Goal: Task Accomplishment & Management: Manage account settings

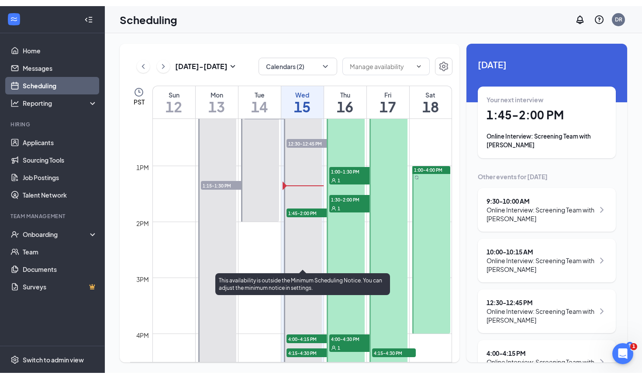
scroll to position [679, 0]
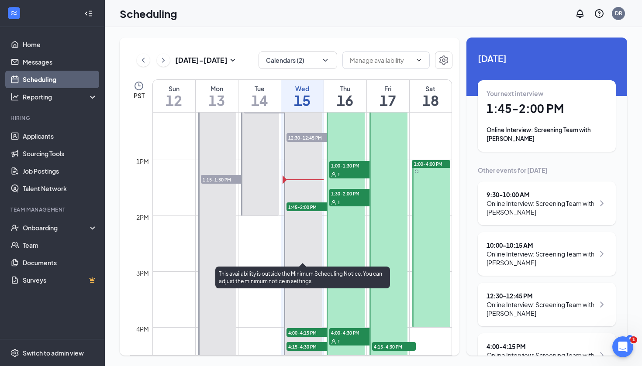
click at [297, 210] on span "1:45-2:00 PM" at bounding box center [308, 207] width 44 height 9
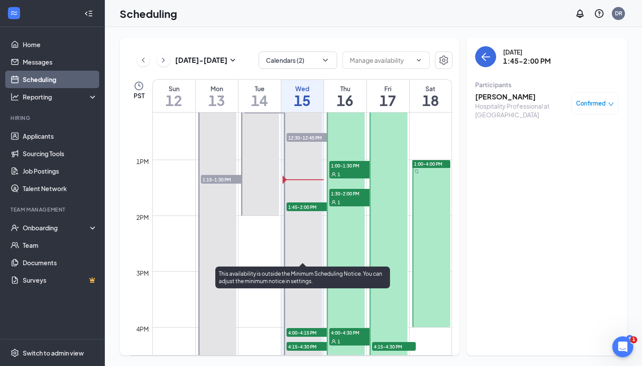
click at [302, 205] on span "1:45-2:00 PM" at bounding box center [308, 207] width 44 height 9
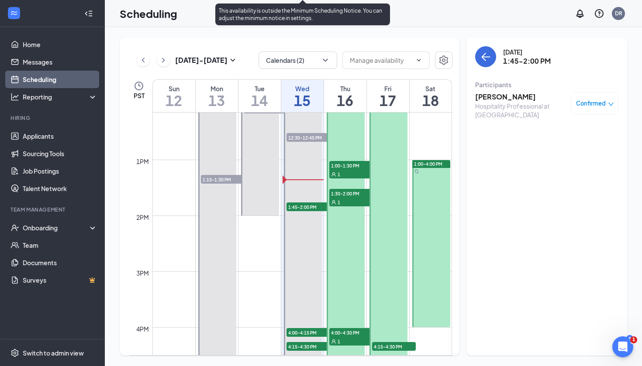
click at [294, 207] on span "1:45-2:00 PM" at bounding box center [308, 207] width 44 height 9
click at [296, 207] on span "1:45-2:00 PM" at bounding box center [308, 207] width 44 height 9
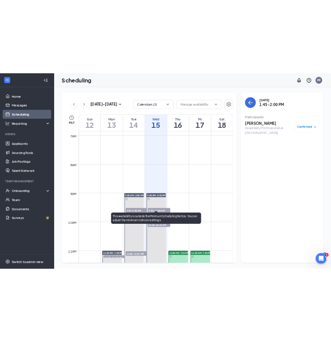
scroll to position [379, 0]
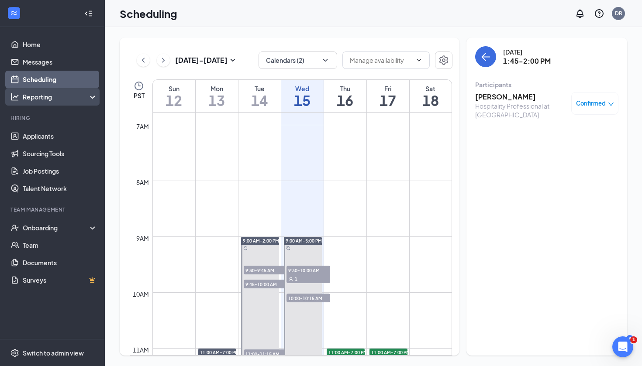
click at [37, 97] on div "Reporting" at bounding box center [60, 97] width 75 height 9
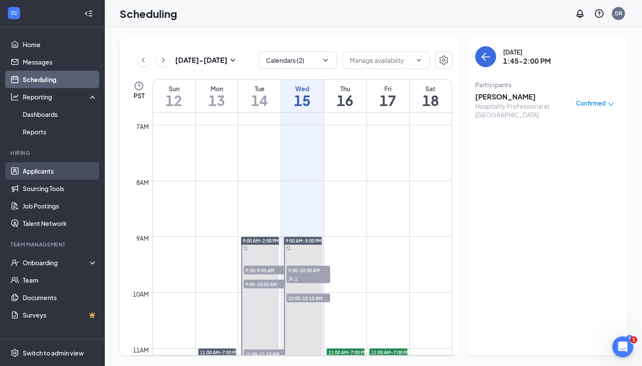
click at [34, 168] on link "Applicants" at bounding box center [60, 170] width 75 height 17
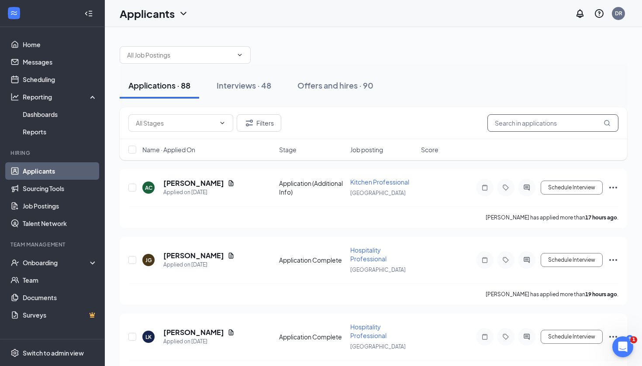
click at [523, 127] on input "text" at bounding box center [552, 122] width 131 height 17
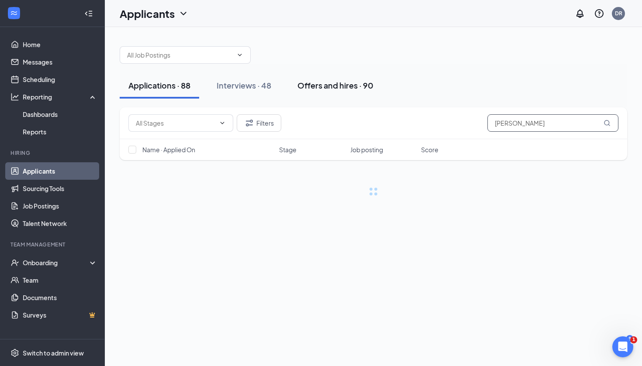
type input "[PERSON_NAME]"
click at [367, 89] on div "Offers and hires · 90" at bounding box center [335, 85] width 76 height 11
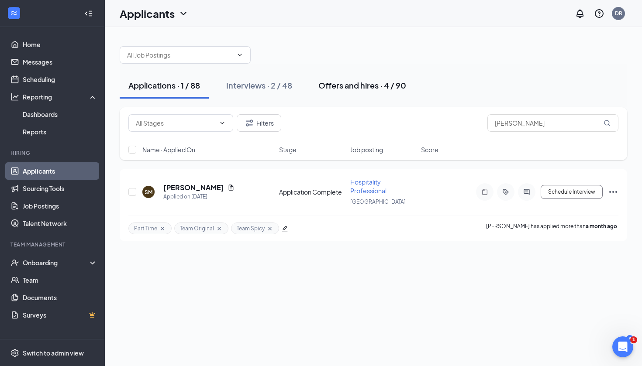
click at [362, 86] on div "Offers and hires · 4 / 90" at bounding box center [362, 85] width 88 height 11
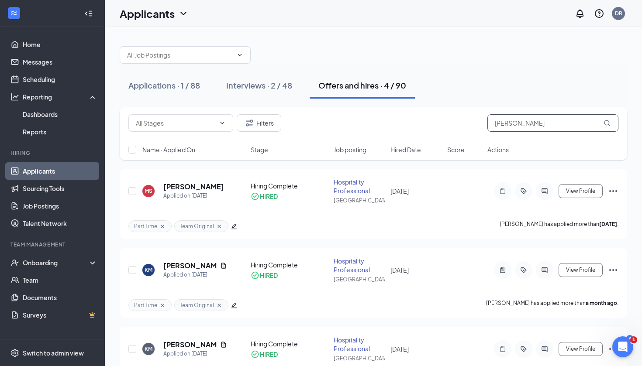
click at [522, 129] on input "[PERSON_NAME]" at bounding box center [552, 122] width 131 height 17
type input "M"
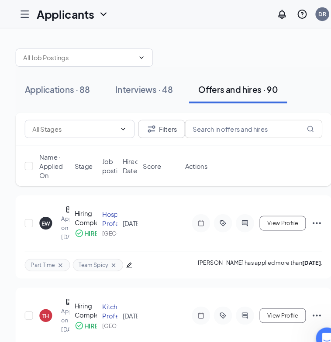
click at [24, 6] on div at bounding box center [23, 13] width 17 height 17
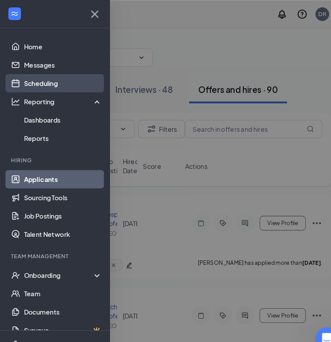
click at [28, 84] on link "Scheduling" at bounding box center [60, 79] width 75 height 17
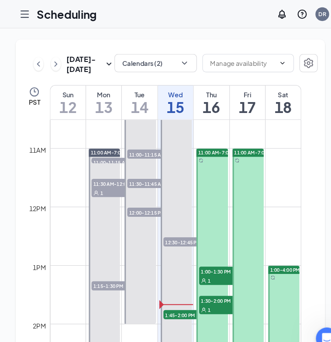
scroll to position [651, 0]
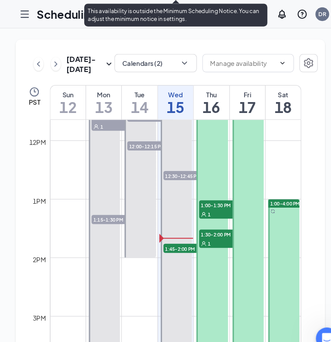
click at [166, 241] on span "1:45-2:00 PM" at bounding box center [178, 237] width 44 height 9
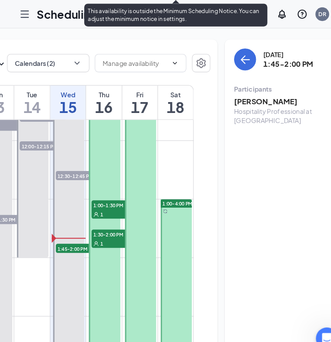
scroll to position [0, 103]
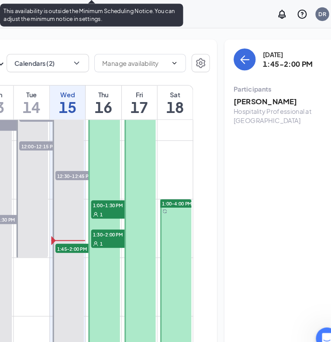
click at [69, 241] on span "1:45-2:00 PM" at bounding box center [75, 237] width 44 height 9
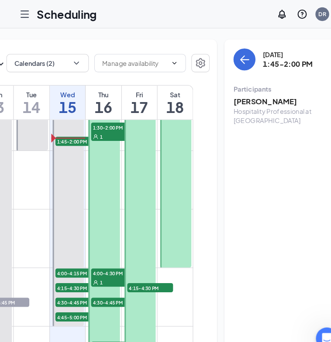
scroll to position [755, 0]
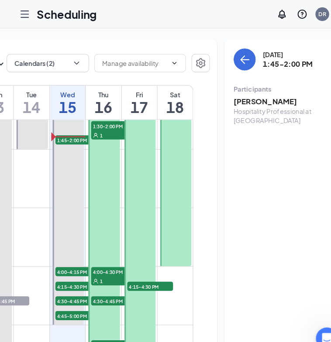
click at [31, 15] on div at bounding box center [23, 13] width 17 height 17
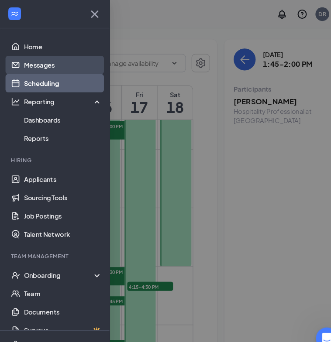
click at [50, 58] on link "Messages" at bounding box center [60, 61] width 75 height 17
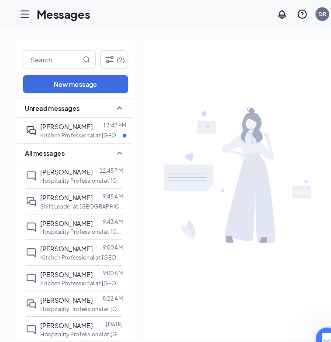
click at [21, 23] on div "Messages DR" at bounding box center [165, 13] width 331 height 27
click at [25, 12] on icon "Hamburger" at bounding box center [23, 13] width 10 height 10
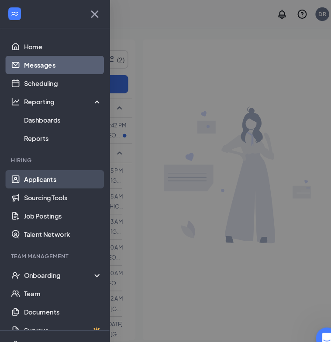
click at [61, 172] on link "Applicants" at bounding box center [60, 170] width 75 height 17
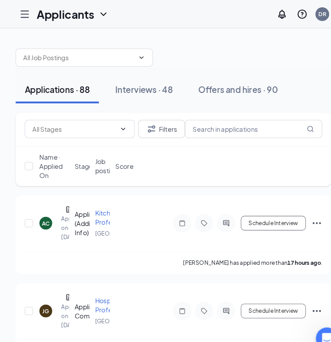
click at [21, 17] on icon "Hamburger" at bounding box center [23, 13] width 10 height 10
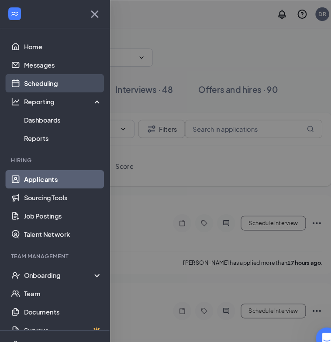
click at [36, 84] on link "Scheduling" at bounding box center [60, 79] width 75 height 17
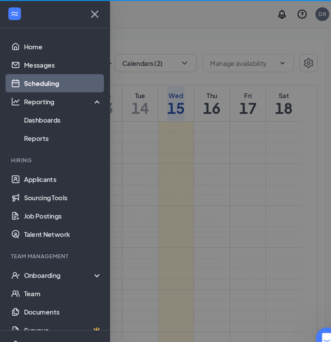
scroll to position [429, 0]
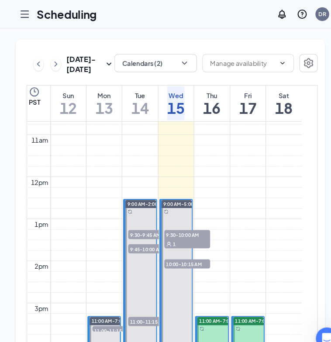
click at [27, 15] on icon "Hamburger" at bounding box center [23, 13] width 10 height 10
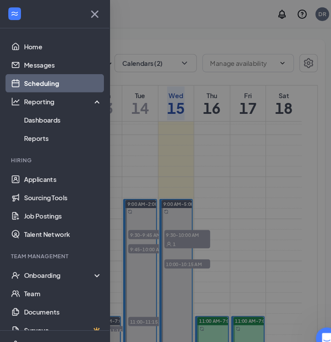
click at [57, 82] on link "Scheduling" at bounding box center [60, 79] width 75 height 17
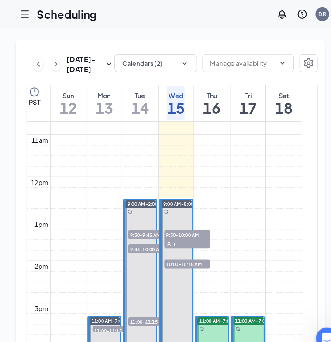
click at [25, 18] on icon "Hamburger" at bounding box center [23, 13] width 10 height 10
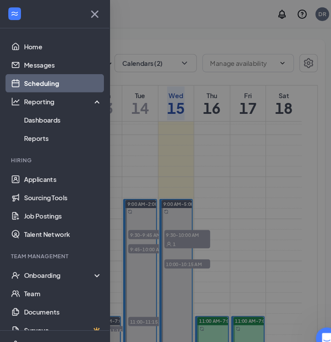
click at [87, 16] on icon "Cross" at bounding box center [90, 14] width 14 height 14
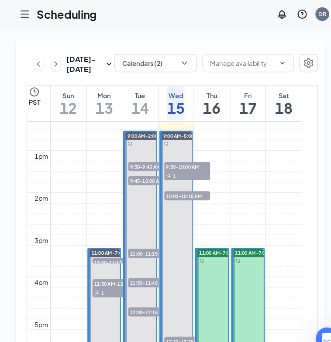
scroll to position [496, 0]
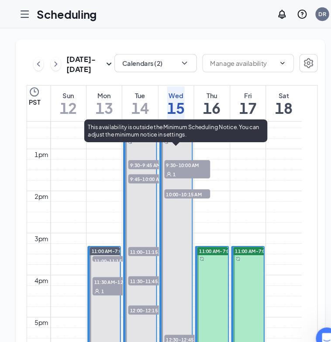
click at [172, 170] on div "1" at bounding box center [179, 166] width 44 height 9
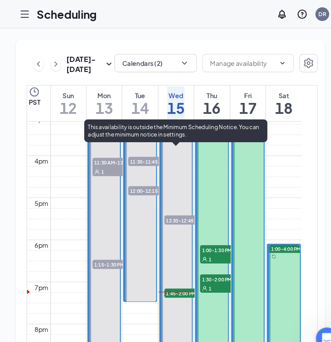
scroll to position [602, 0]
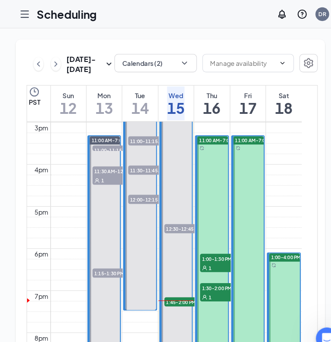
click at [136, 195] on span "12:00-12:15 PM" at bounding box center [144, 190] width 44 height 9
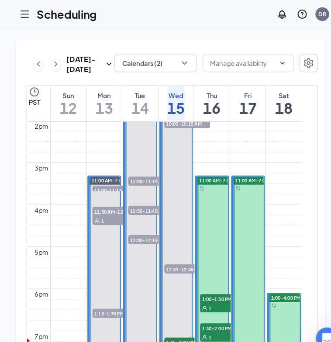
scroll to position [563, 0]
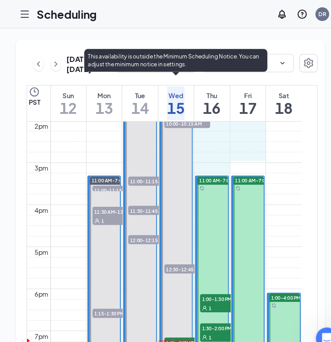
drag, startPoint x: 226, startPoint y: 163, endPoint x: 160, endPoint y: 179, distance: 67.9
click at [160, 179] on div "12am 1am 2am 3am 4am 5am 6am 7am 8am 9am 10am 11am 12pm 1pm 2pm 3pm 4pm 5pm 6pm…" at bounding box center [157, 35] width 262 height 964
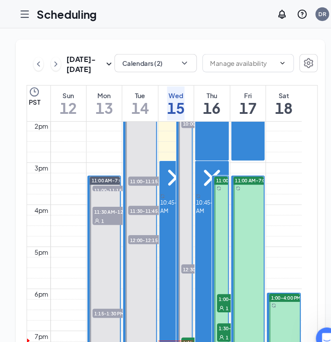
click at [238, 71] on div at bounding box center [236, 61] width 87 height 19
click at [211, 175] on icon "Cross" at bounding box center [202, 170] width 31 height 31
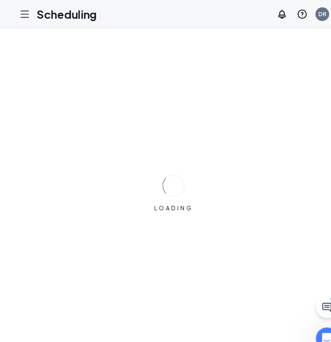
click at [25, 18] on div at bounding box center [23, 13] width 17 height 17
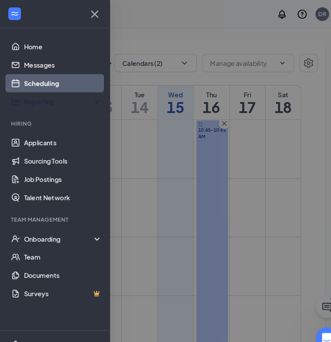
click at [42, 79] on link "Scheduling" at bounding box center [60, 79] width 75 height 17
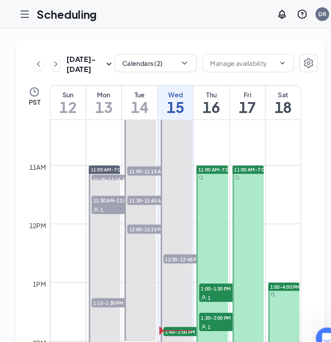
scroll to position [573, 0]
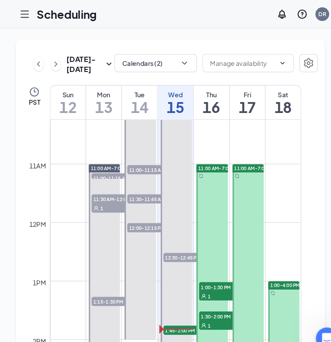
click at [133, 222] on span "12:00-12:15 PM" at bounding box center [143, 217] width 44 height 9
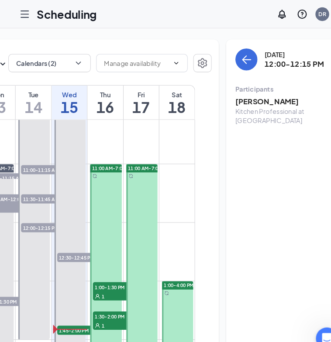
scroll to position [0, 116]
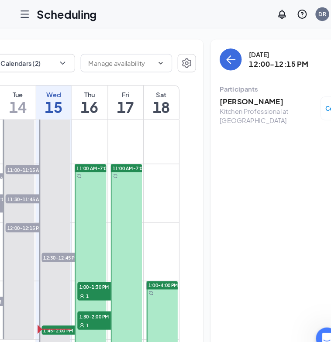
click at [229, 100] on h3 "[PERSON_NAME]" at bounding box center [256, 97] width 92 height 10
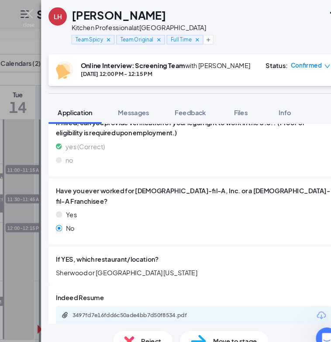
scroll to position [360, 0]
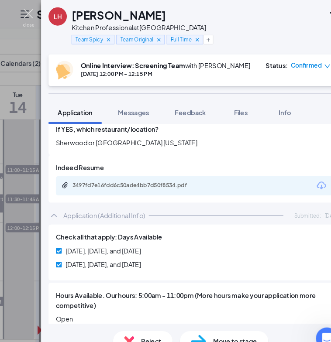
click at [22, 17] on img at bounding box center [27, 17] width 11 height 17
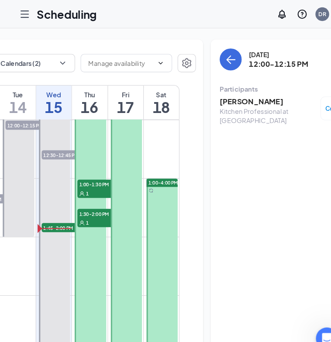
scroll to position [658, 0]
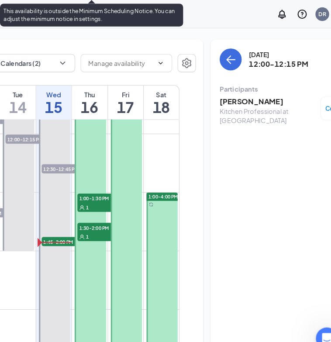
click at [61, 235] on span "1:45-2:00 PM" at bounding box center [62, 230] width 44 height 9
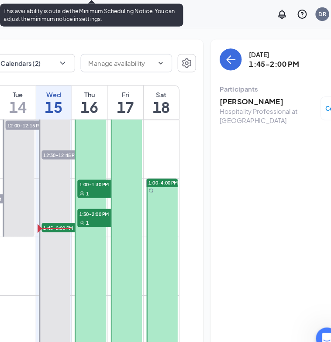
scroll to position [679, 0]
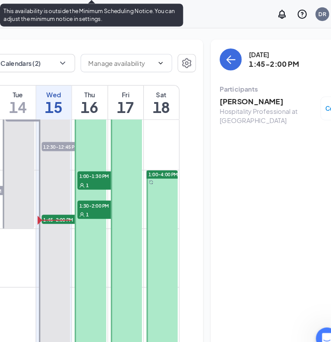
click at [60, 145] on span "12:30-12:45 PM" at bounding box center [62, 140] width 44 height 9
click at [56, 214] on span "1:45-2:00 PM" at bounding box center [62, 209] width 44 height 9
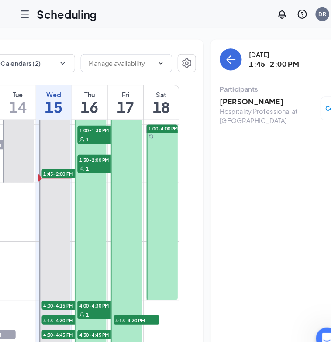
scroll to position [717, 0]
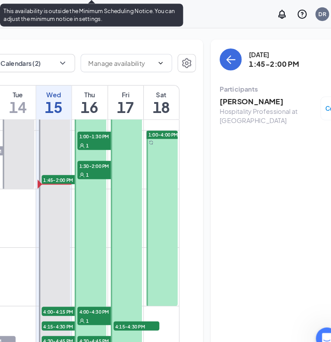
click at [53, 176] on span "1:45-2:00 PM" at bounding box center [62, 171] width 44 height 9
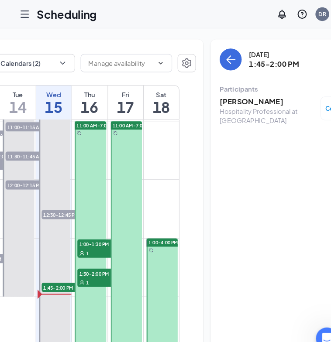
scroll to position [614, 0]
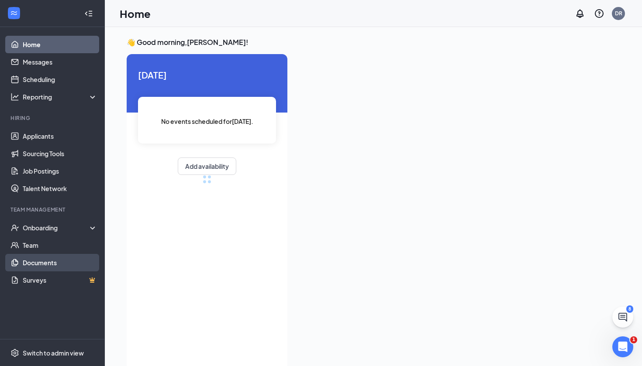
click at [47, 263] on link "Documents" at bounding box center [60, 262] width 75 height 17
